Goal: Communication & Community: Answer question/provide support

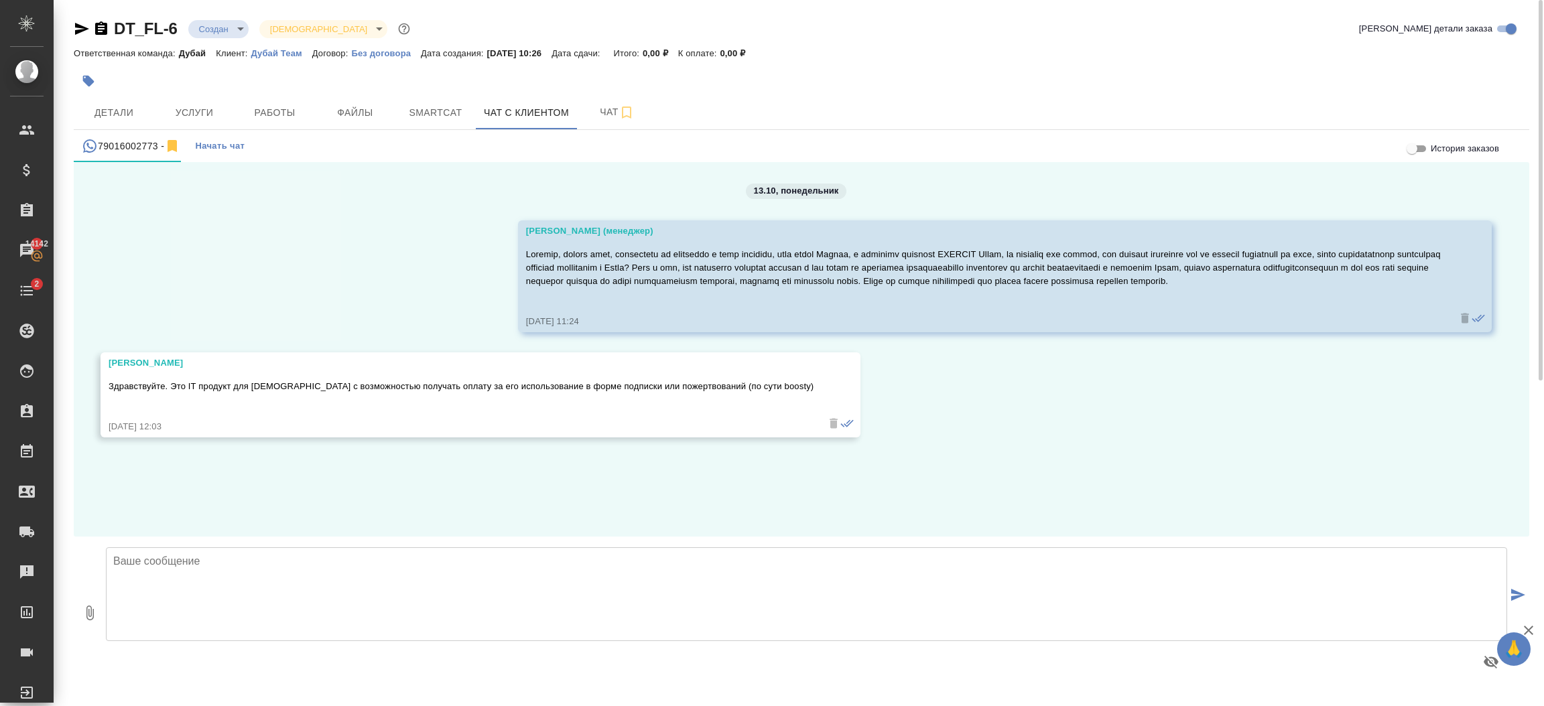
click at [383, 561] on textarea at bounding box center [806, 594] width 1401 height 94
type textarea "это будет приложение?"
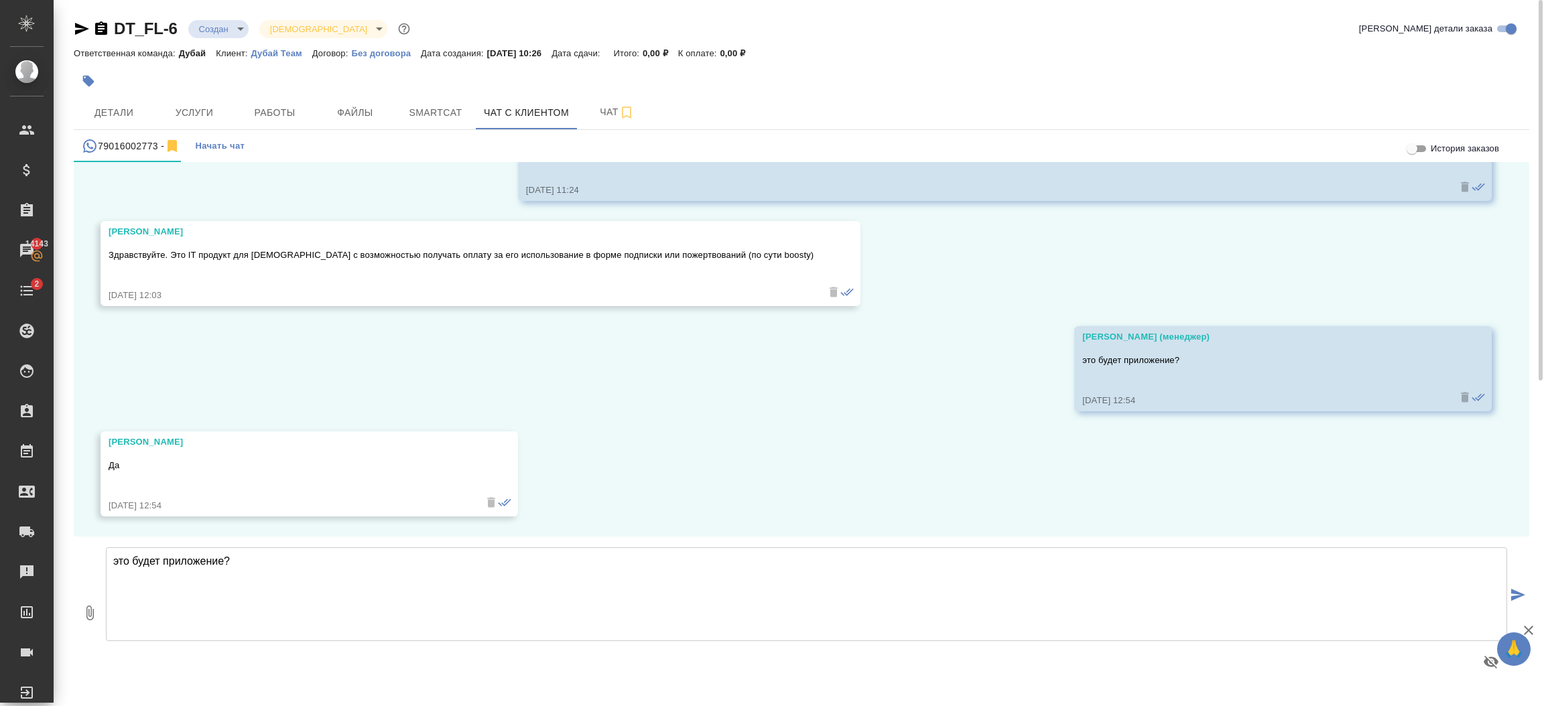
scroll to position [144, 0]
click at [537, 584] on textarea "это будет приложение?" at bounding box center [806, 594] width 1401 height 94
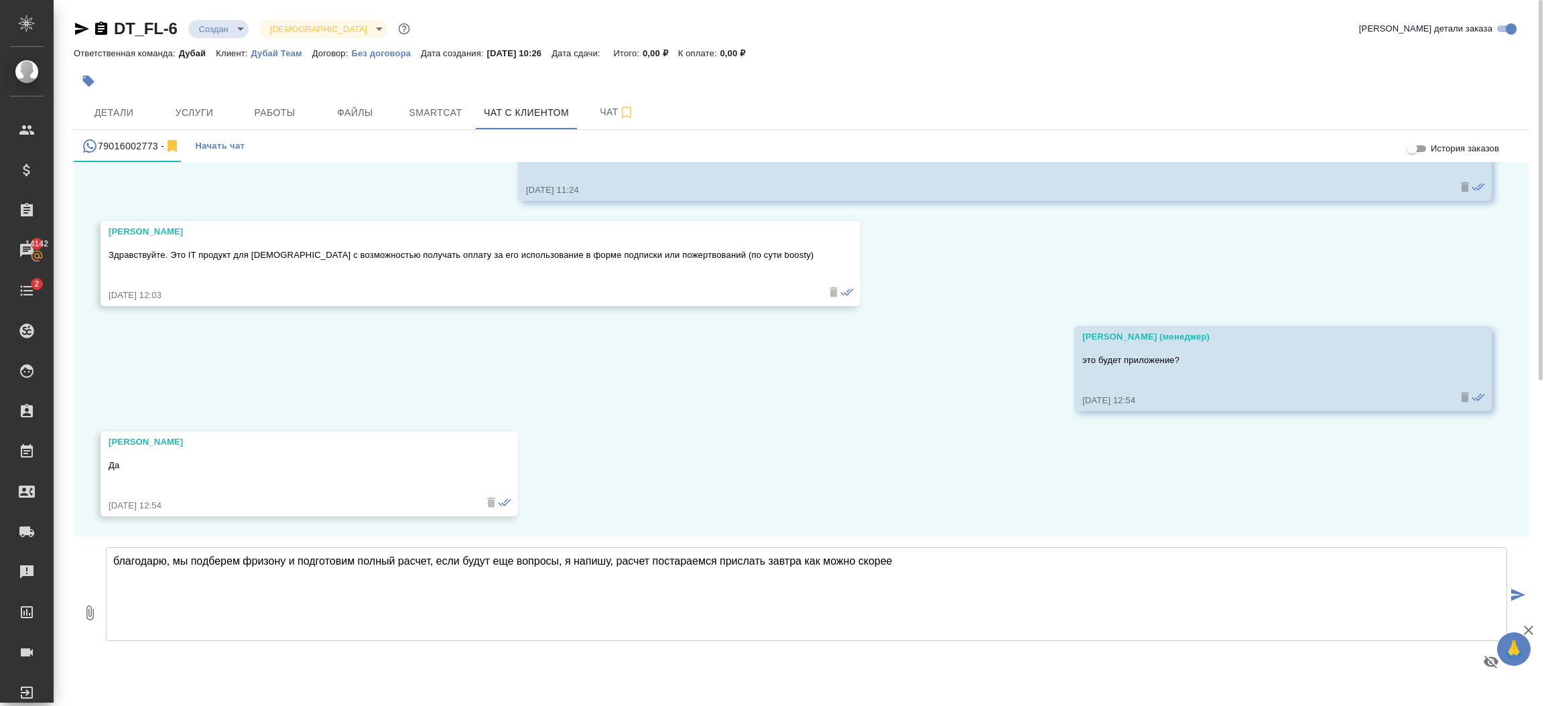
type textarea "благодарю, мы подберем фризону и подготовим полный расчет, если будут еще вопро…"
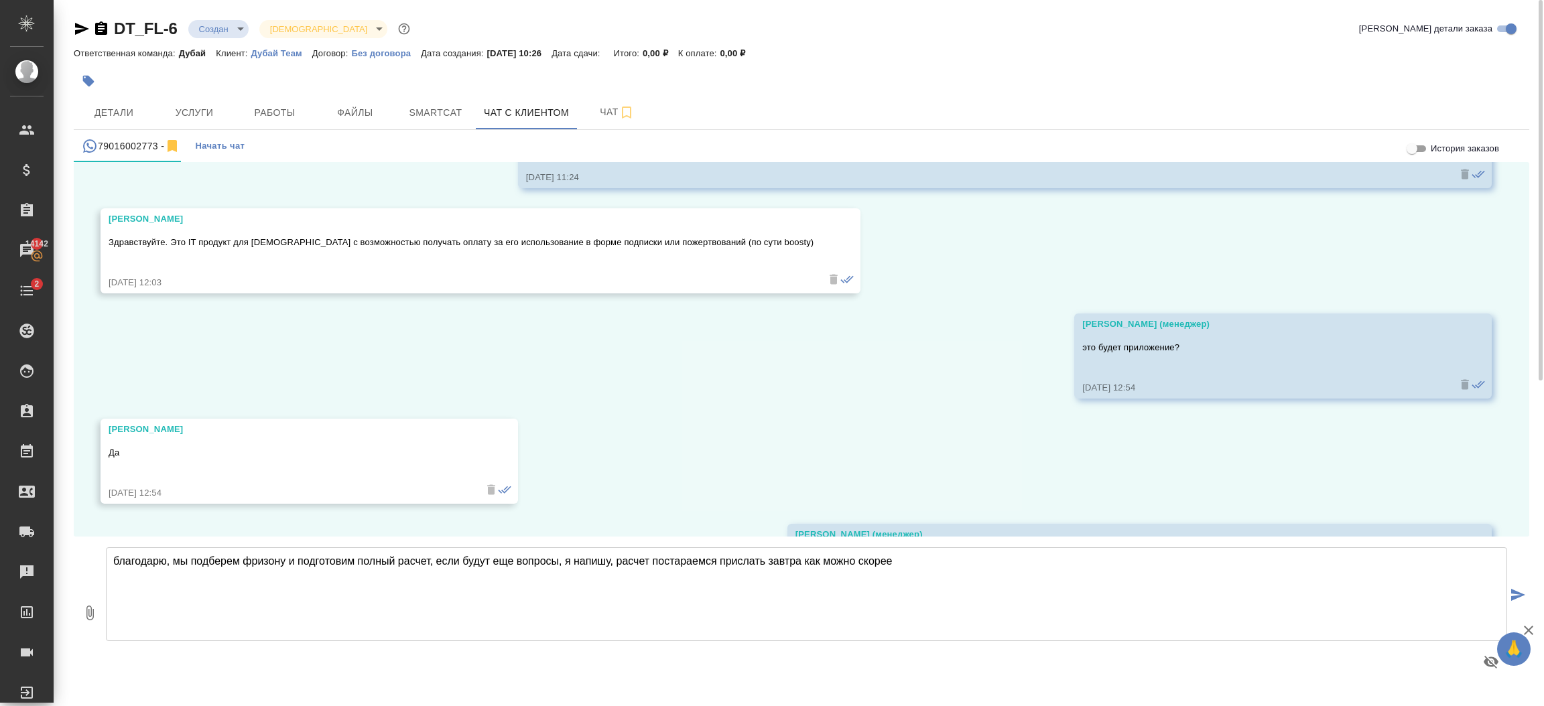
scroll to position [250, 0]
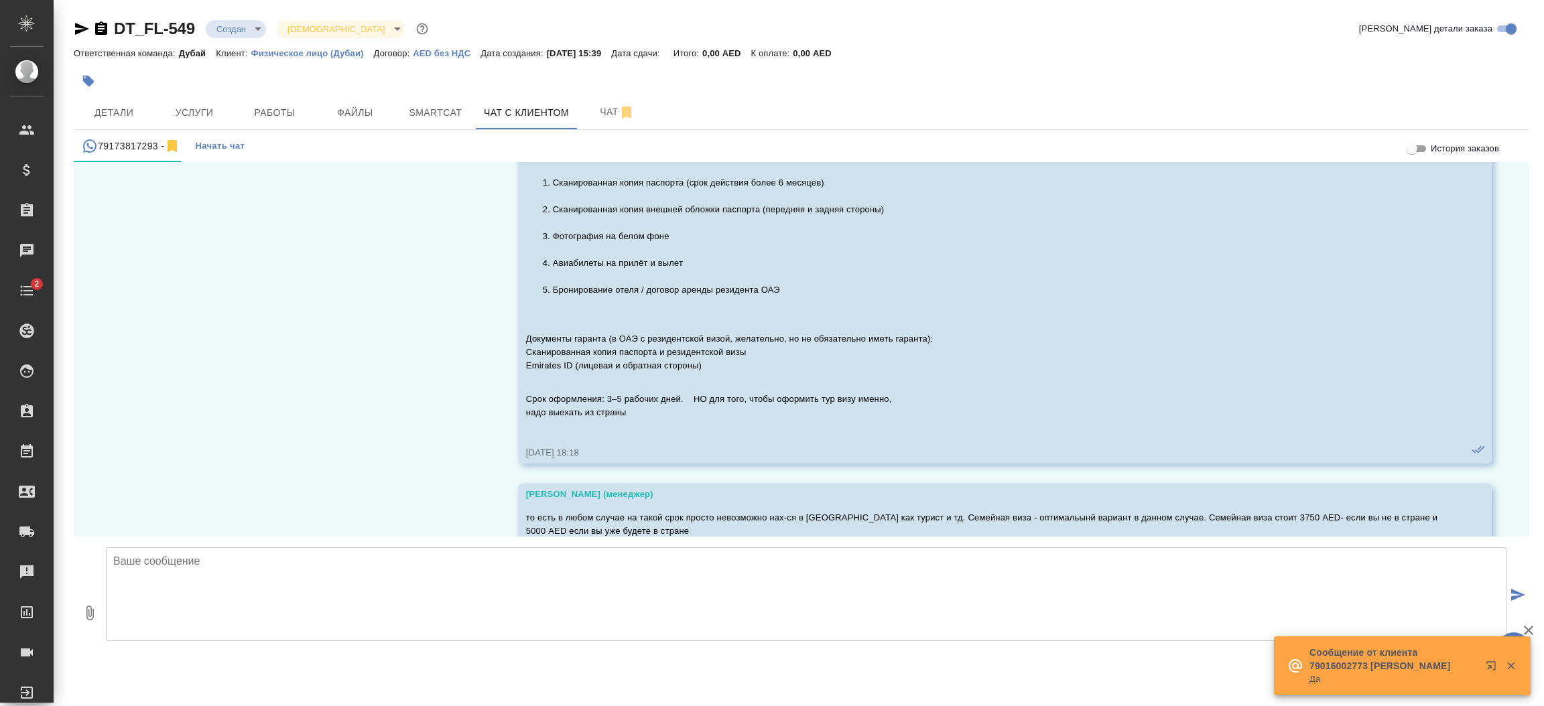
scroll to position [1248, 0]
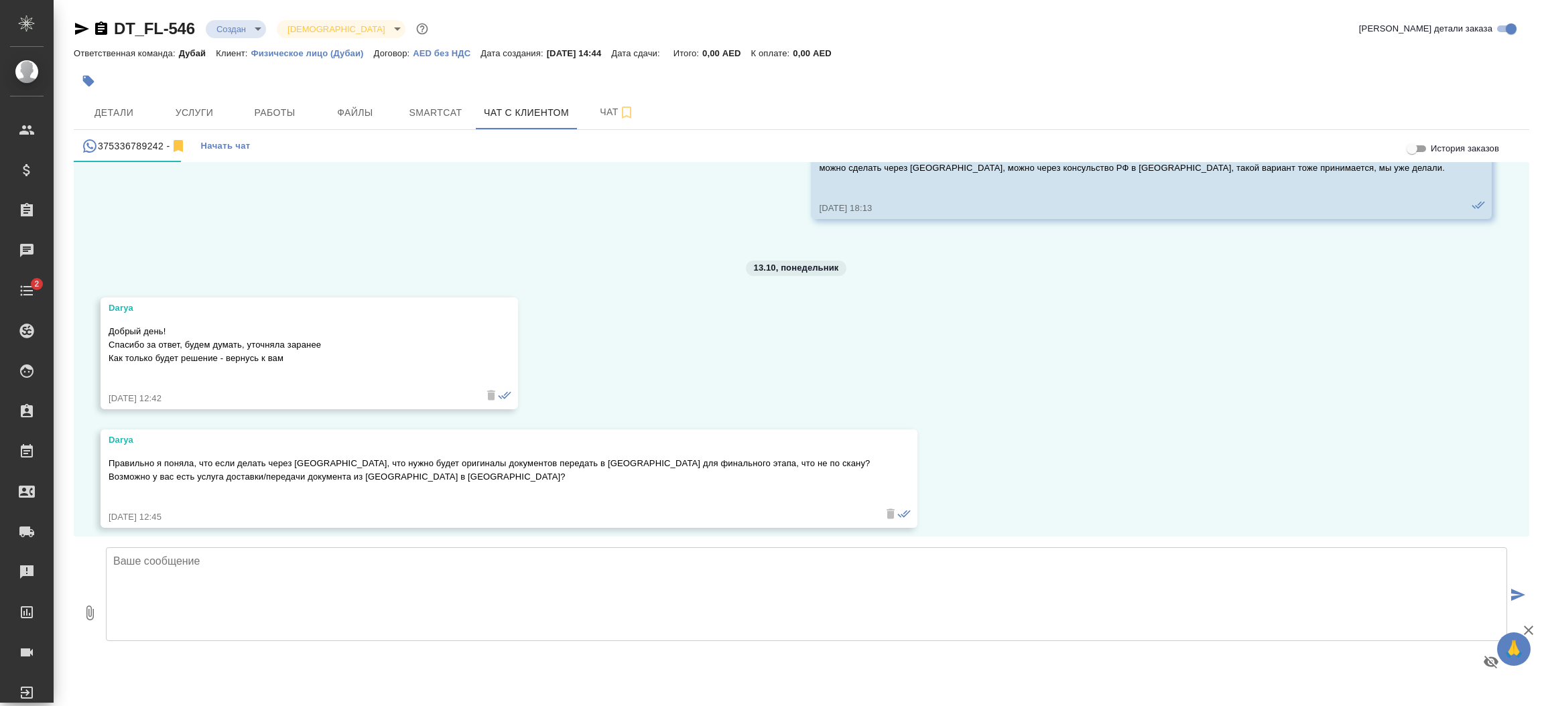
scroll to position [1939, 0]
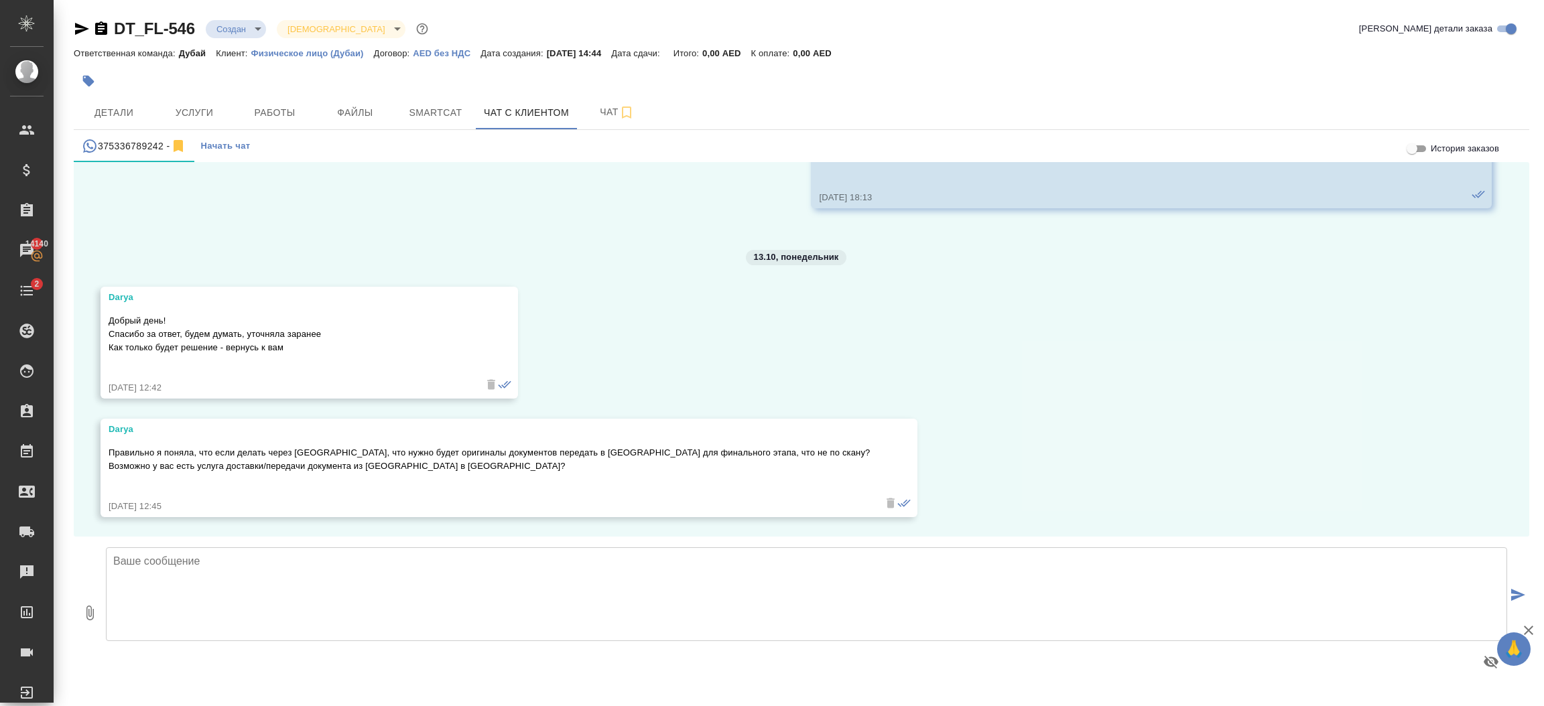
click at [443, 579] on textarea at bounding box center [806, 594] width 1401 height 94
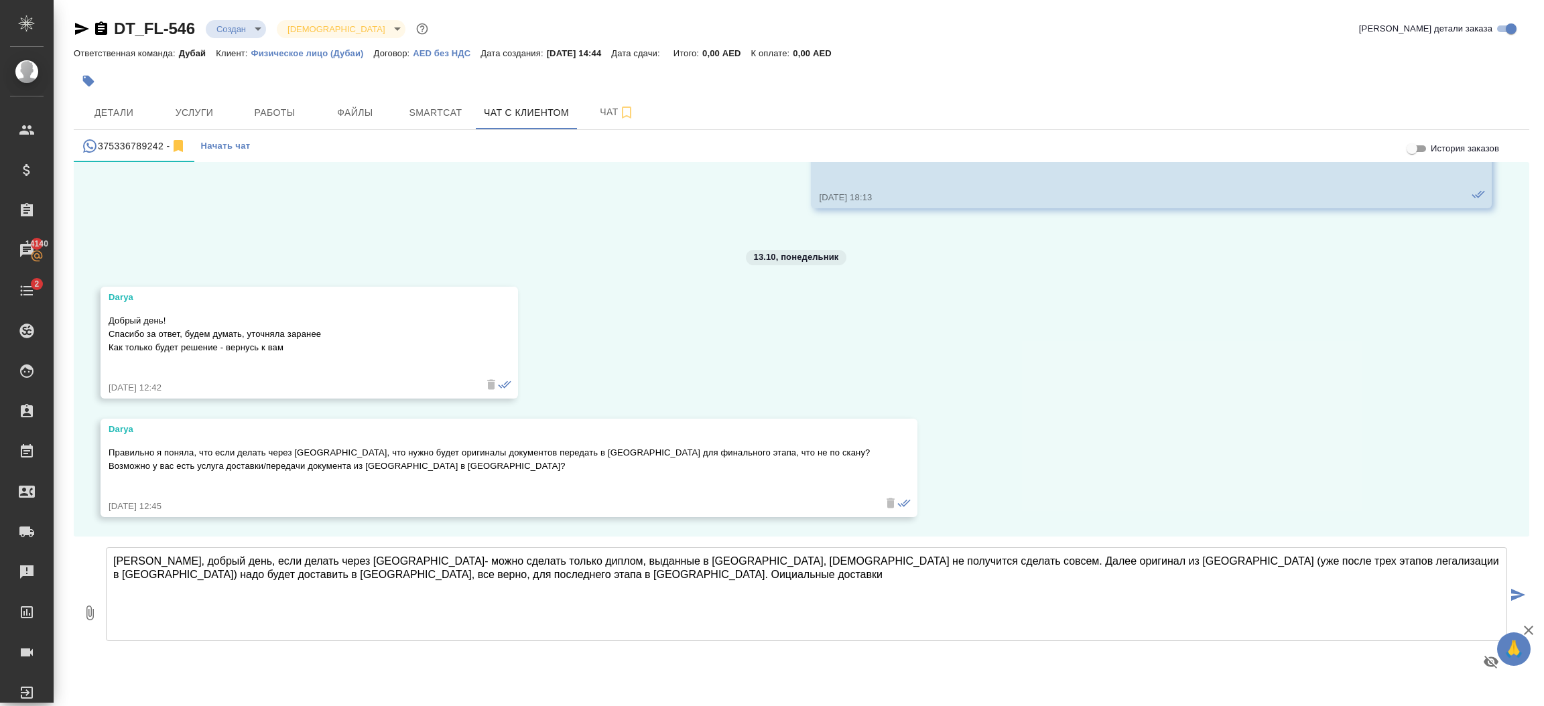
click at [443, 590] on textarea "Дарья, добрый день, если делать через РФ- можно сделать только диплом, выданные…" at bounding box center [806, 594] width 1401 height 94
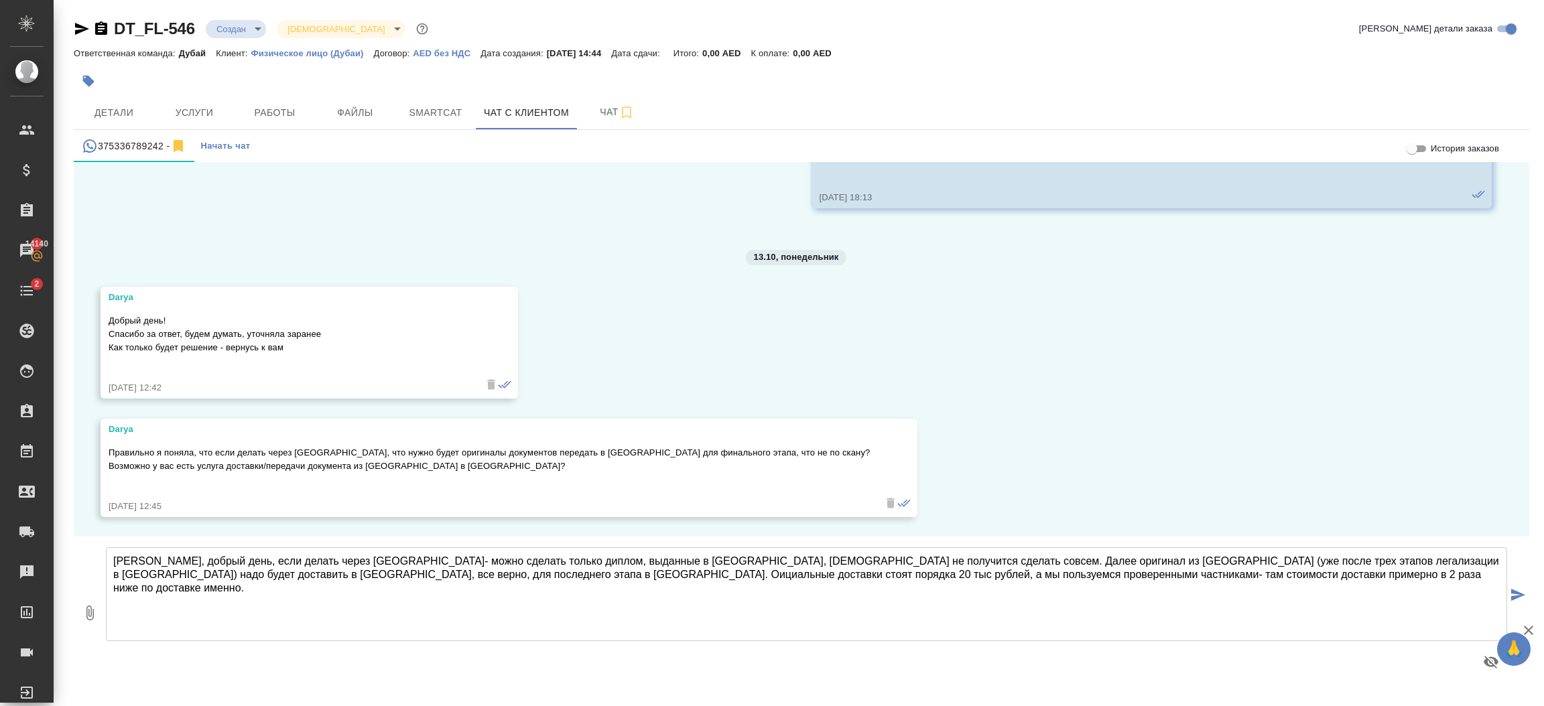
type textarea "[PERSON_NAME], добрый день, если делать через [GEOGRAPHIC_DATA]- можно сделать …"
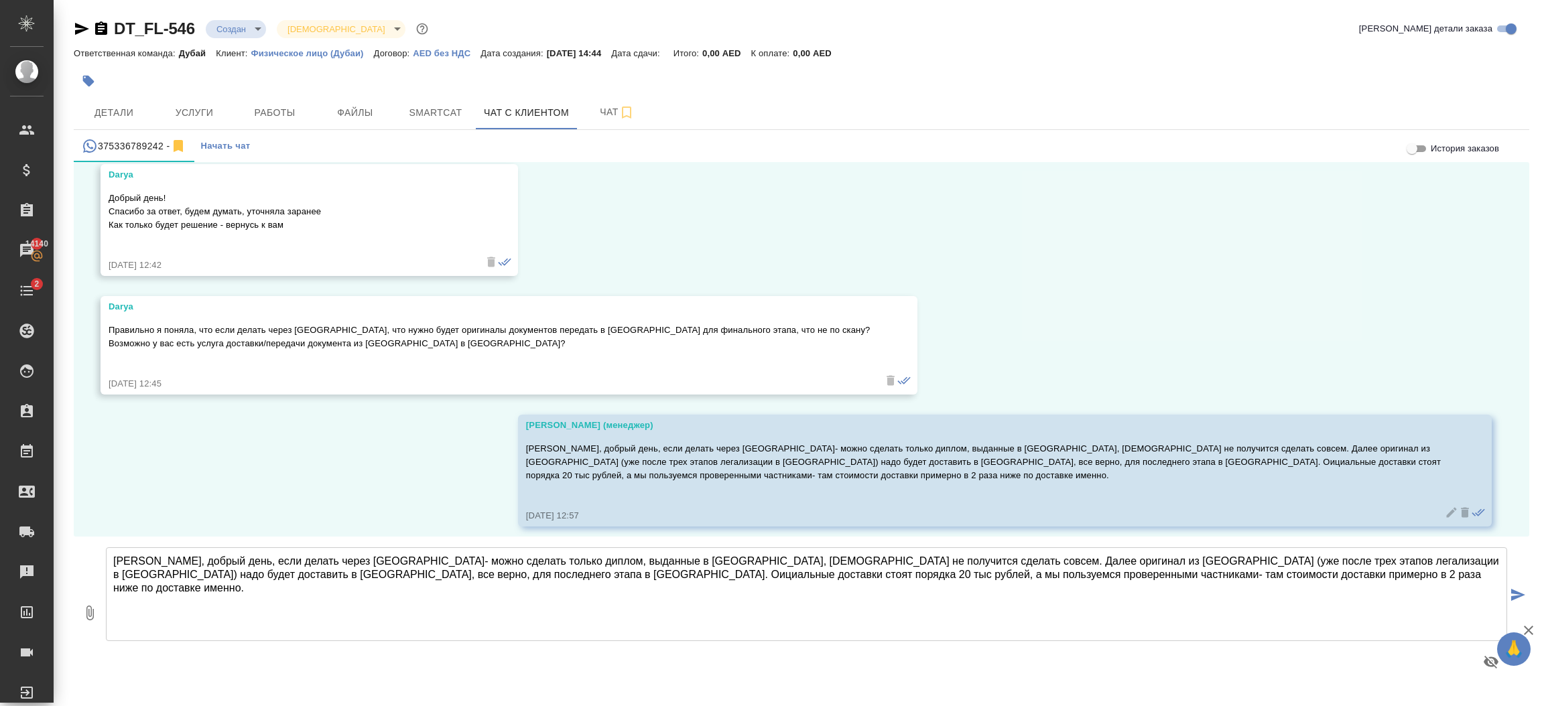
scroll to position [2071, 0]
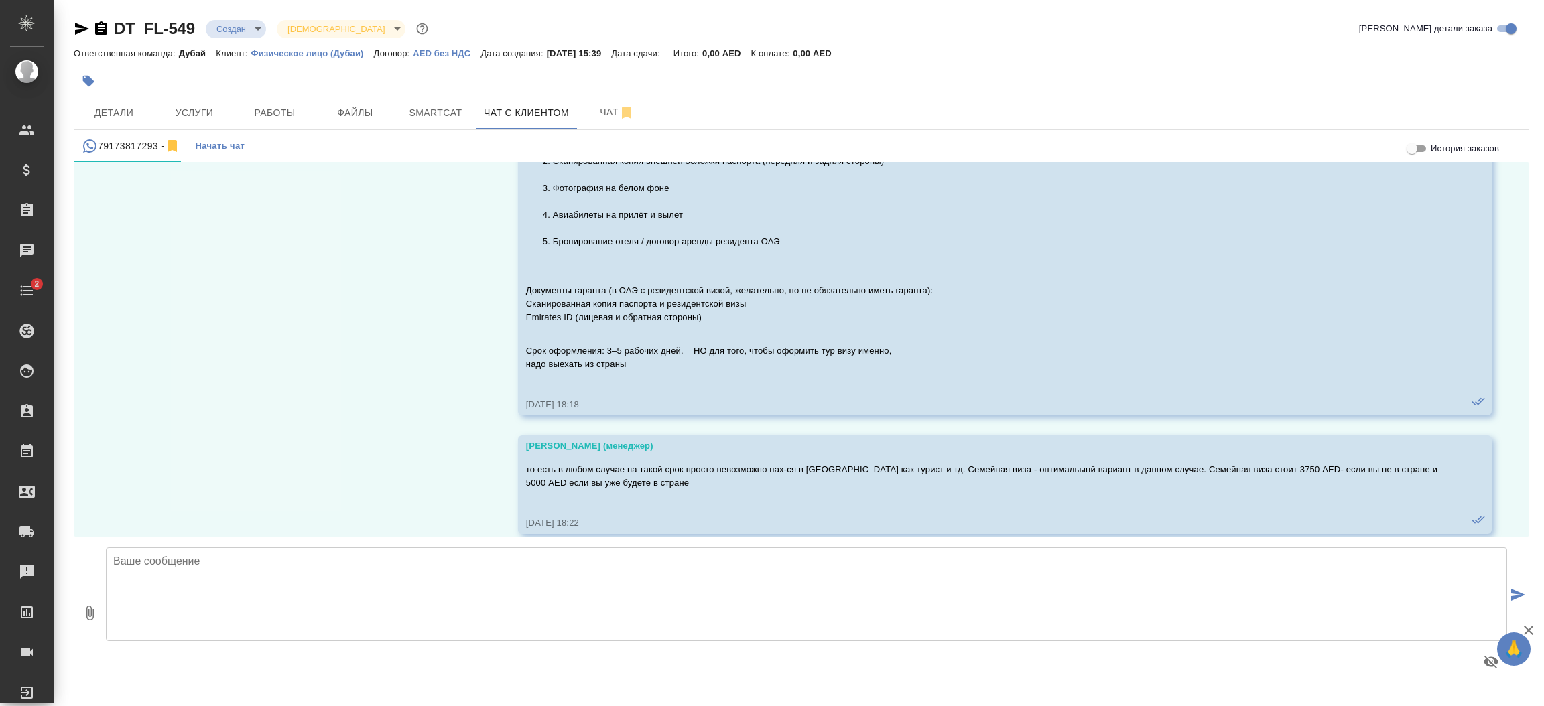
scroll to position [1248, 0]
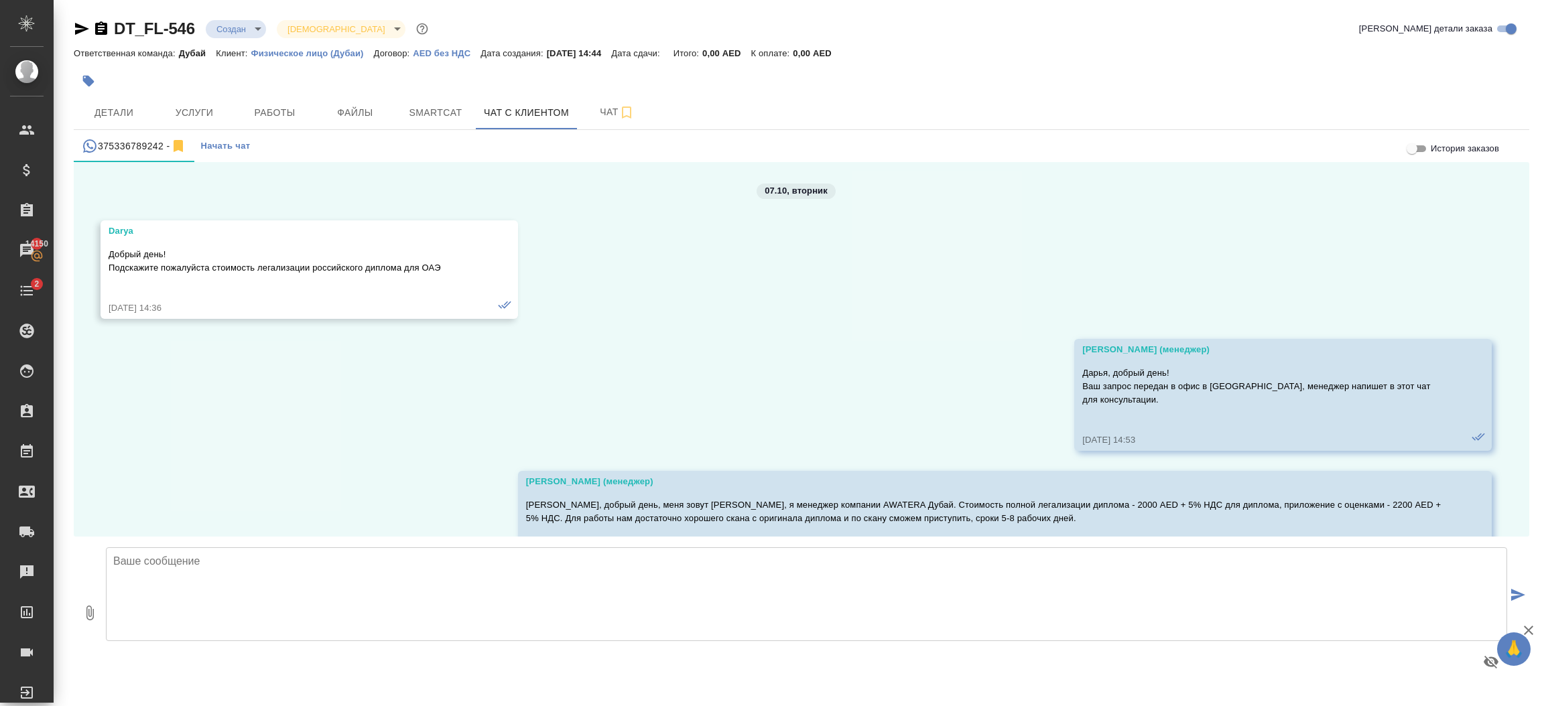
scroll to position [2189, 0]
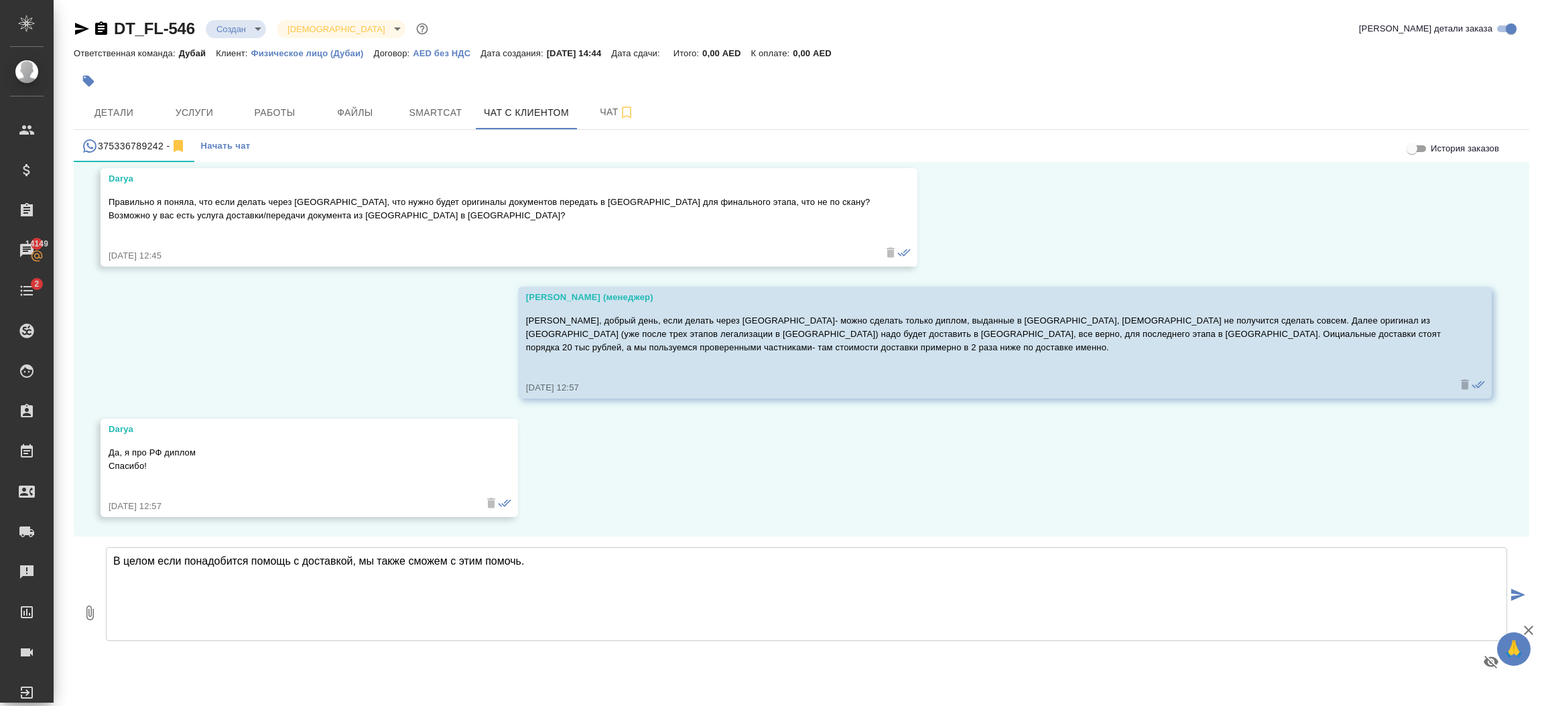
type textarea "В целом если понадобится помощь с доставкой, мы также сможем с этим помочь."
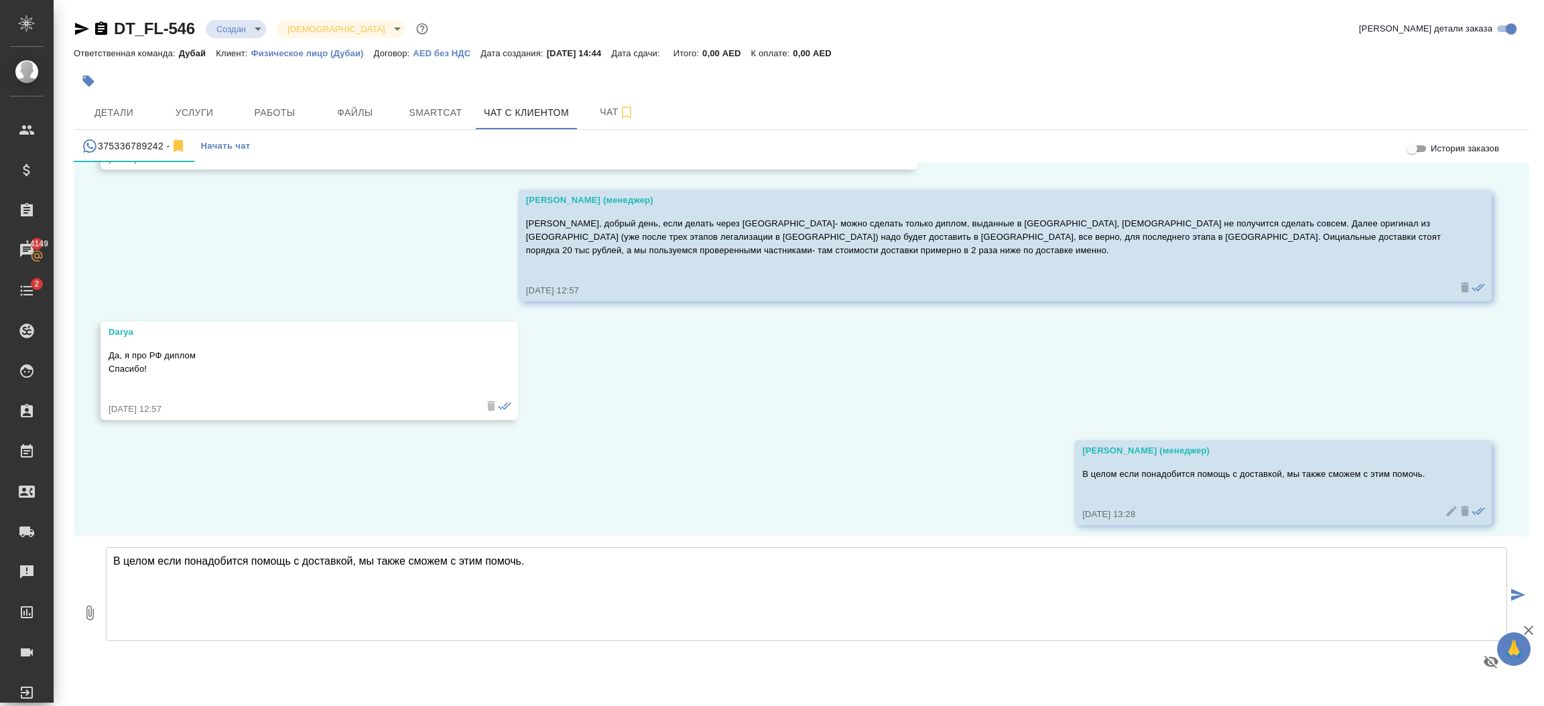
scroll to position [2294, 0]
